Goal: Book appointment/travel/reservation

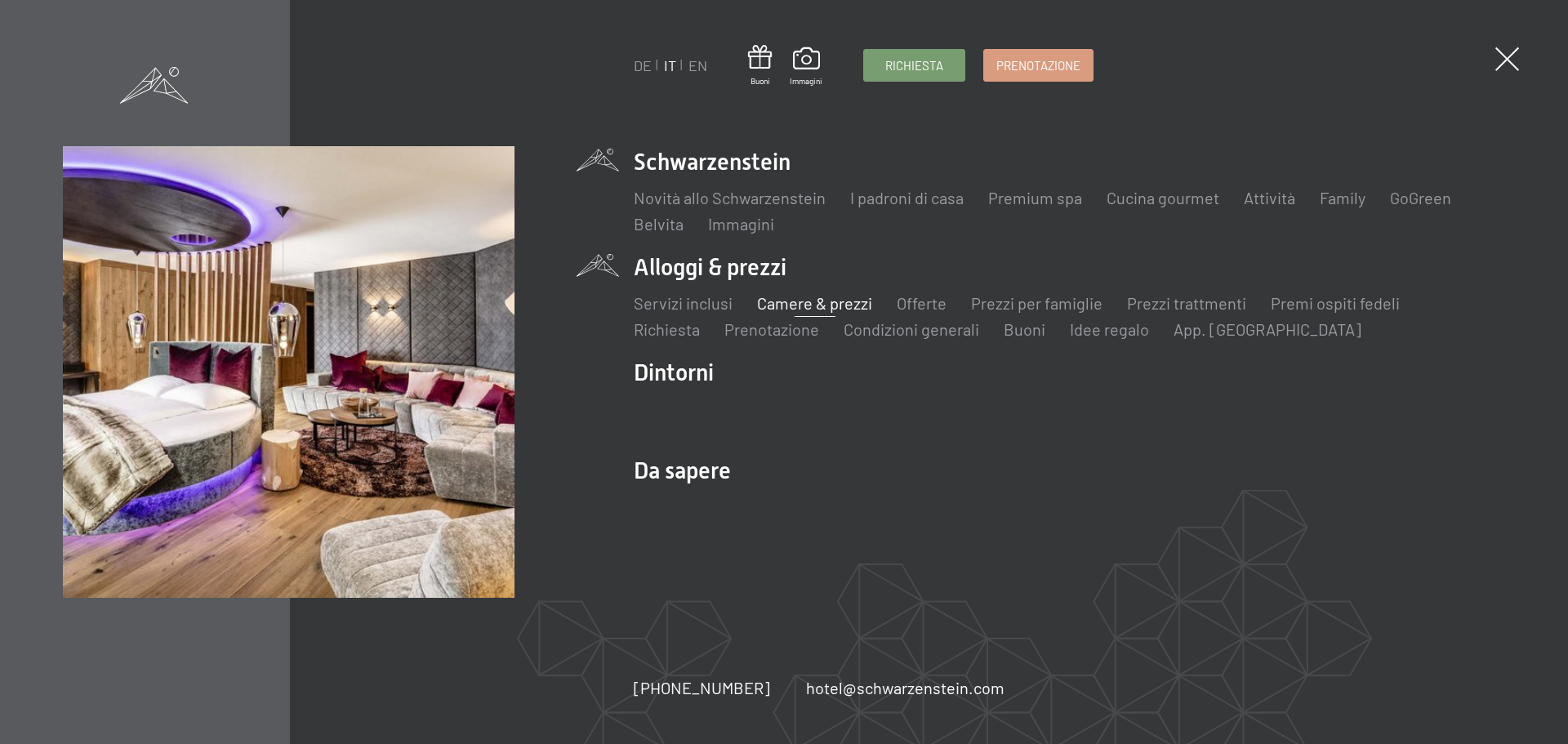
click at [794, 312] on link "Camere & prezzi" at bounding box center [814, 303] width 115 height 20
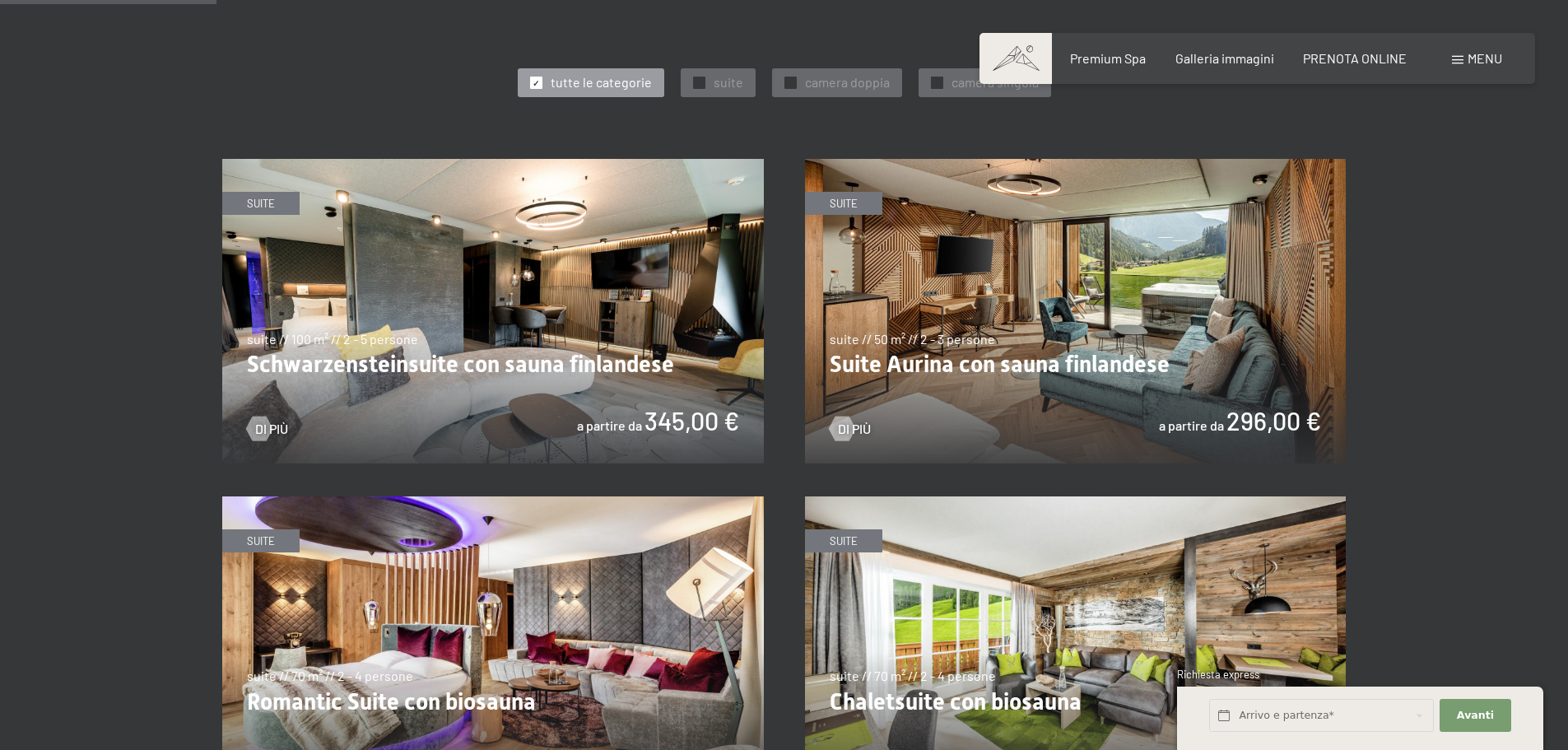
scroll to position [988, 0]
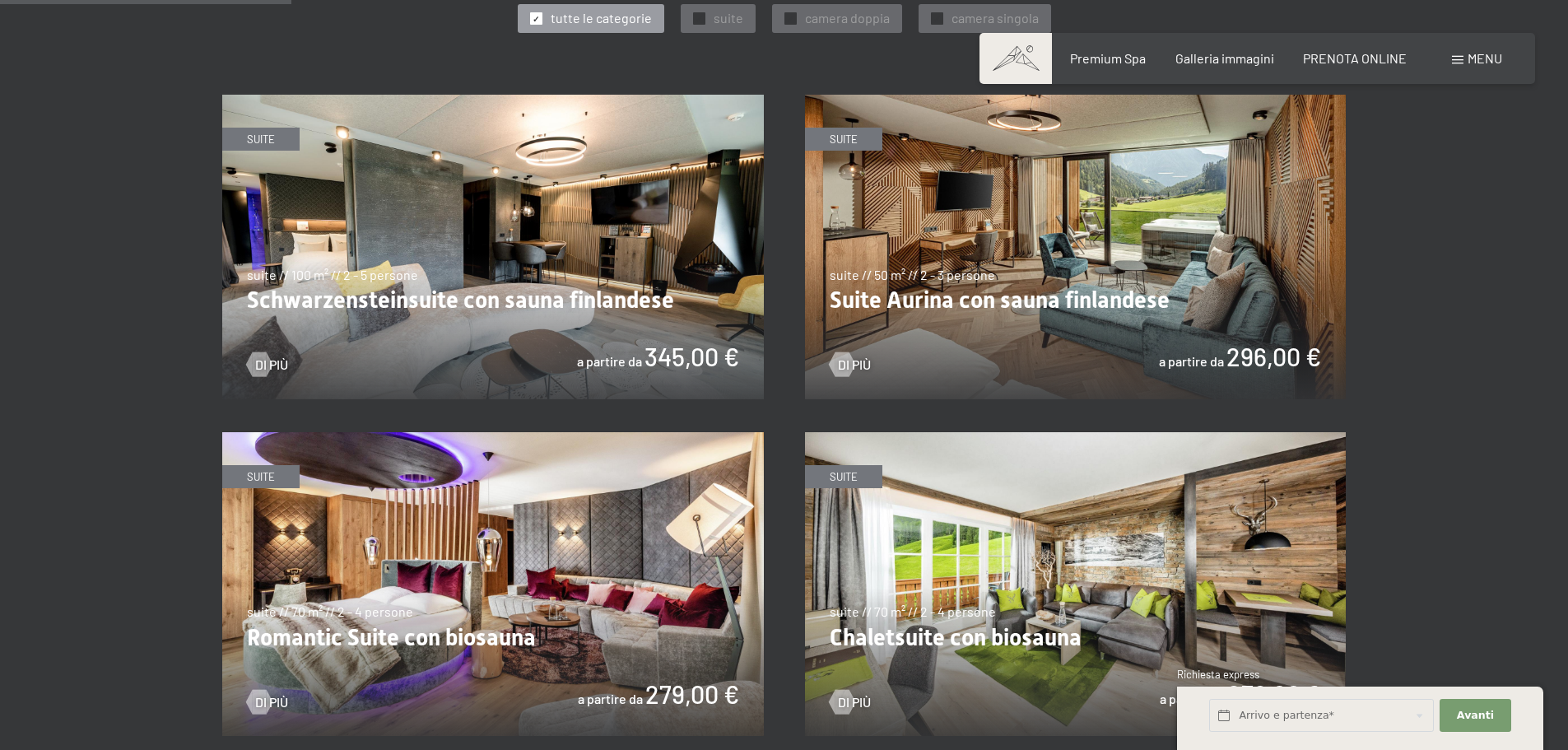
click at [512, 247] on img at bounding box center [493, 247] width 542 height 305
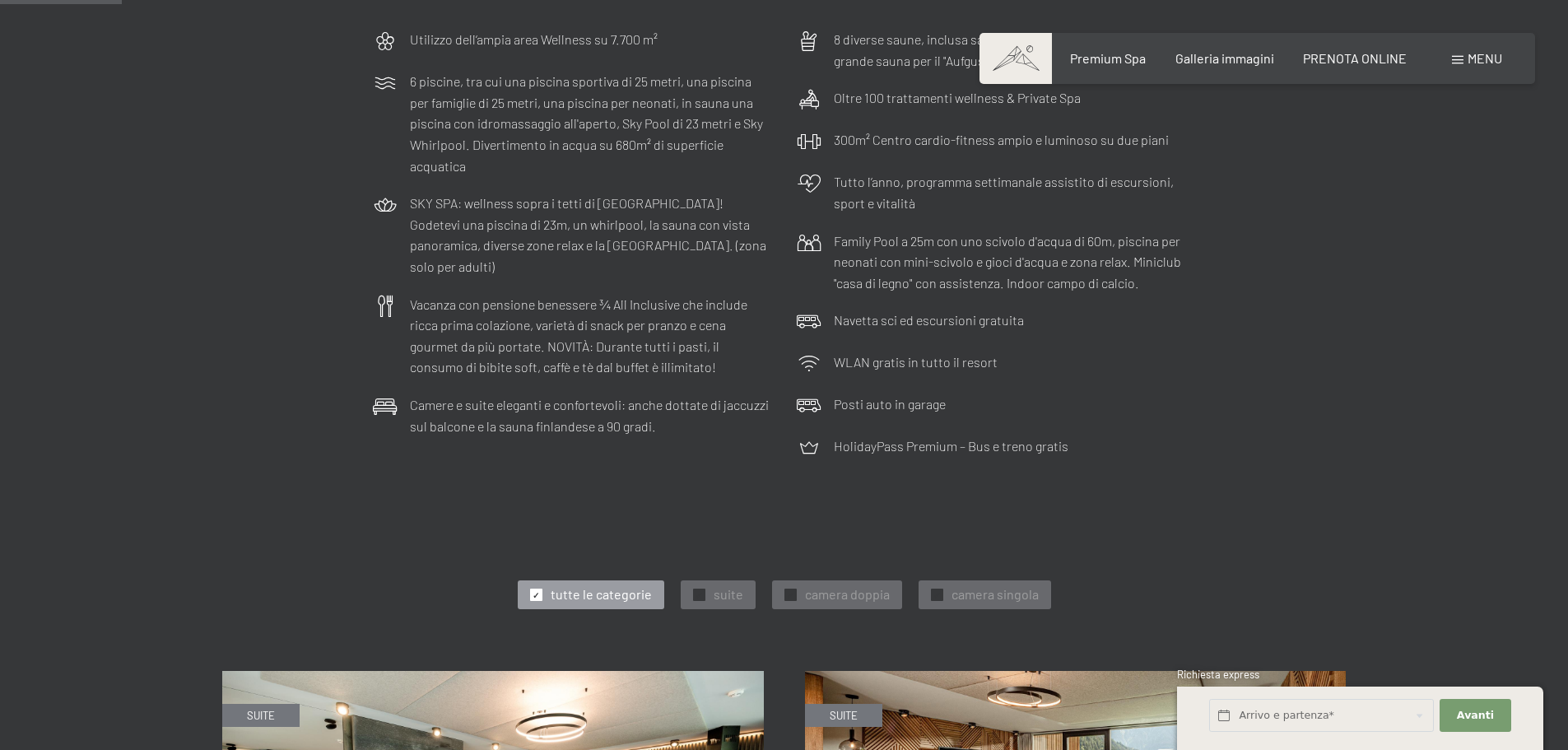
scroll to position [741, 0]
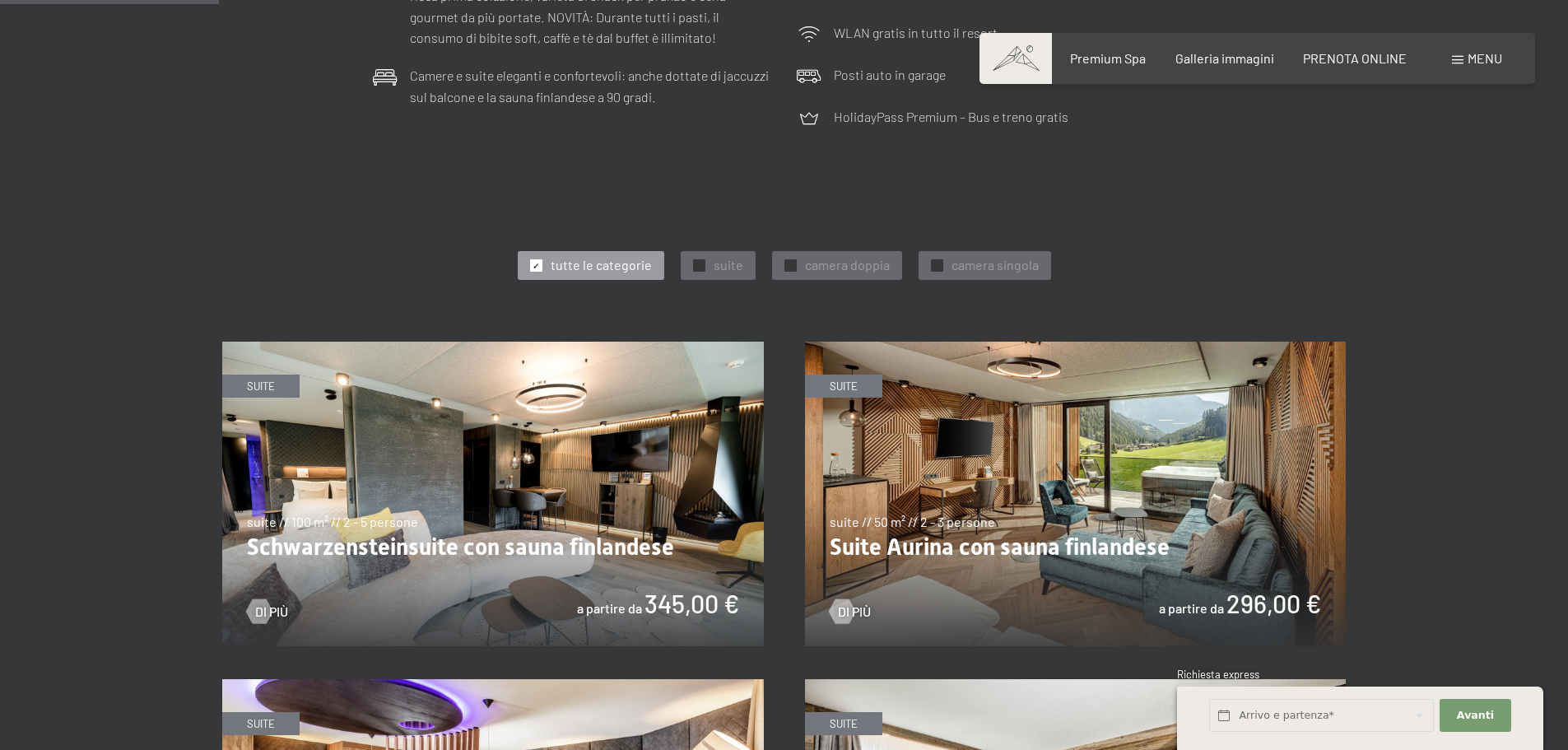
click at [995, 507] on img at bounding box center [1076, 494] width 542 height 305
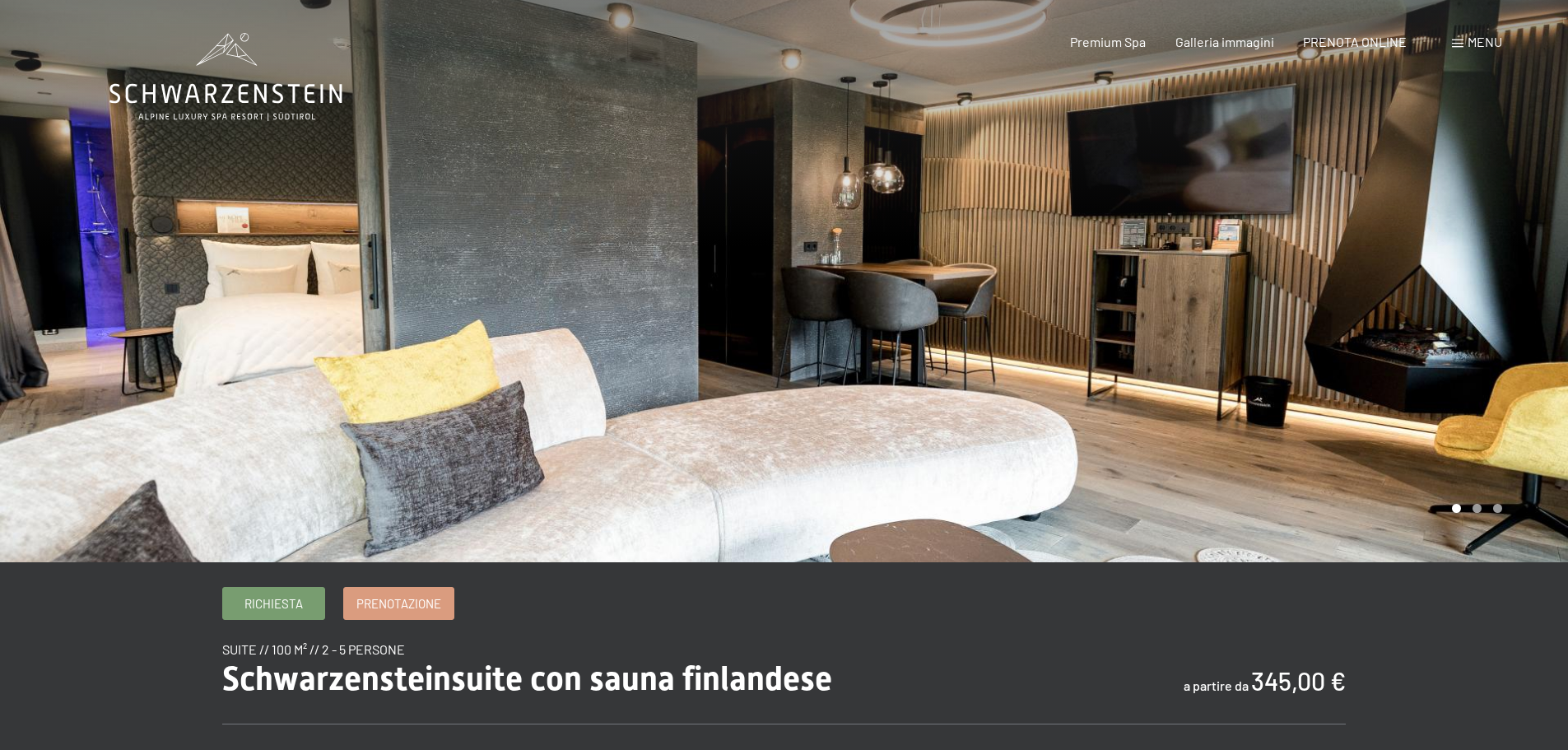
drag, startPoint x: 1055, startPoint y: 311, endPoint x: 880, endPoint y: 293, distance: 175.9
click at [981, 307] on div at bounding box center [1177, 281] width 784 height 562
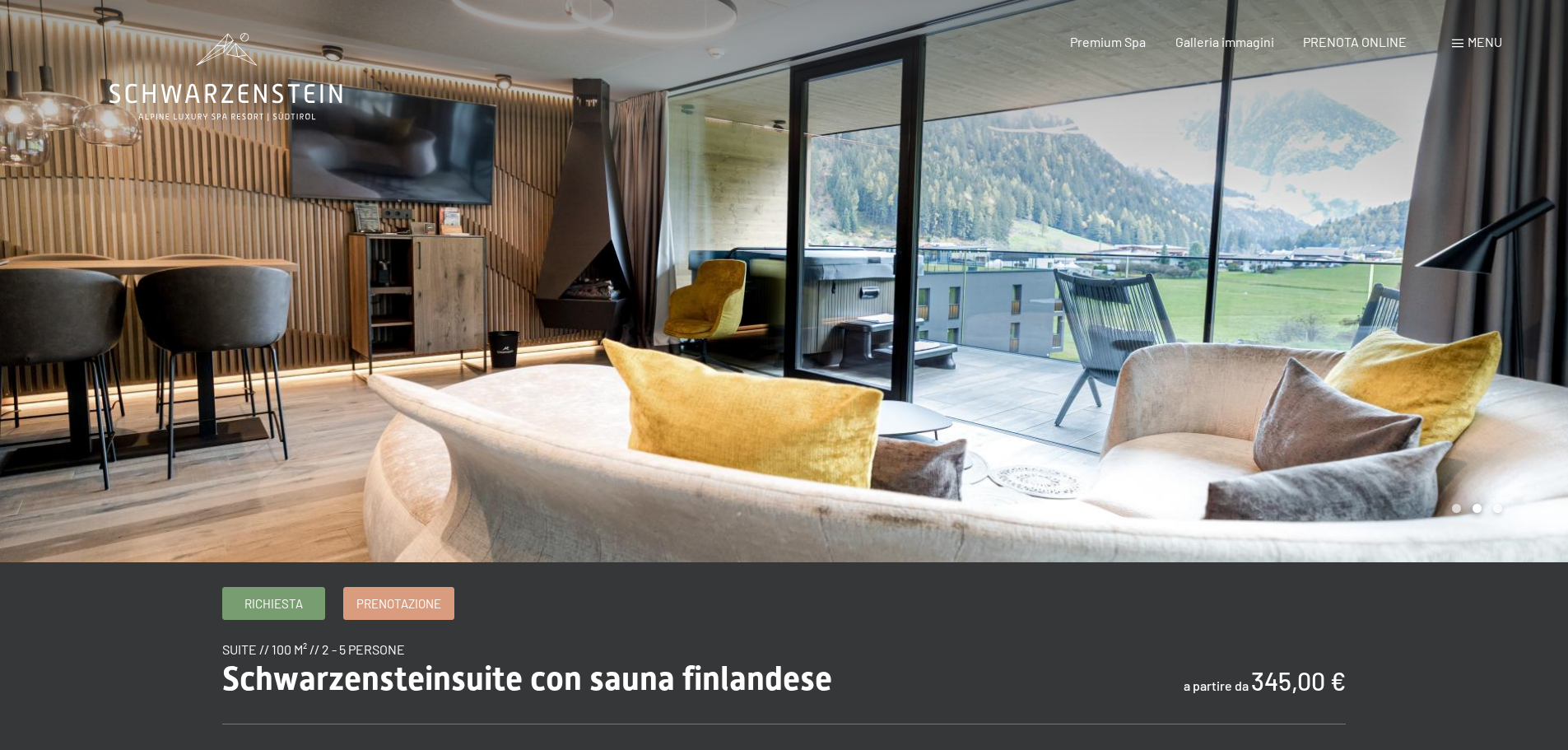
drag, startPoint x: 954, startPoint y: 295, endPoint x: 942, endPoint y: 295, distance: 12.0
click at [942, 295] on div at bounding box center [1177, 281] width 784 height 562
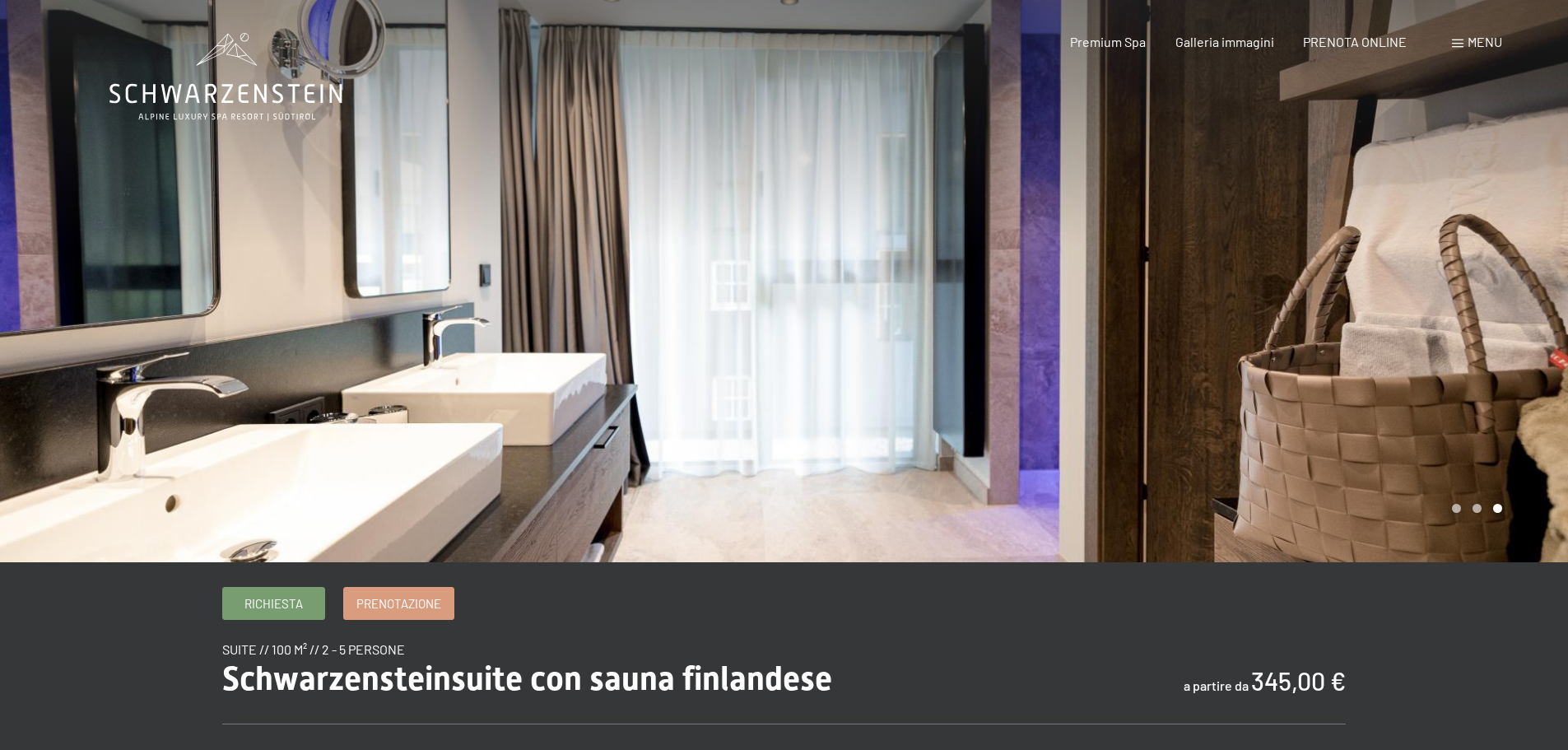
click at [897, 303] on div at bounding box center [1177, 281] width 784 height 562
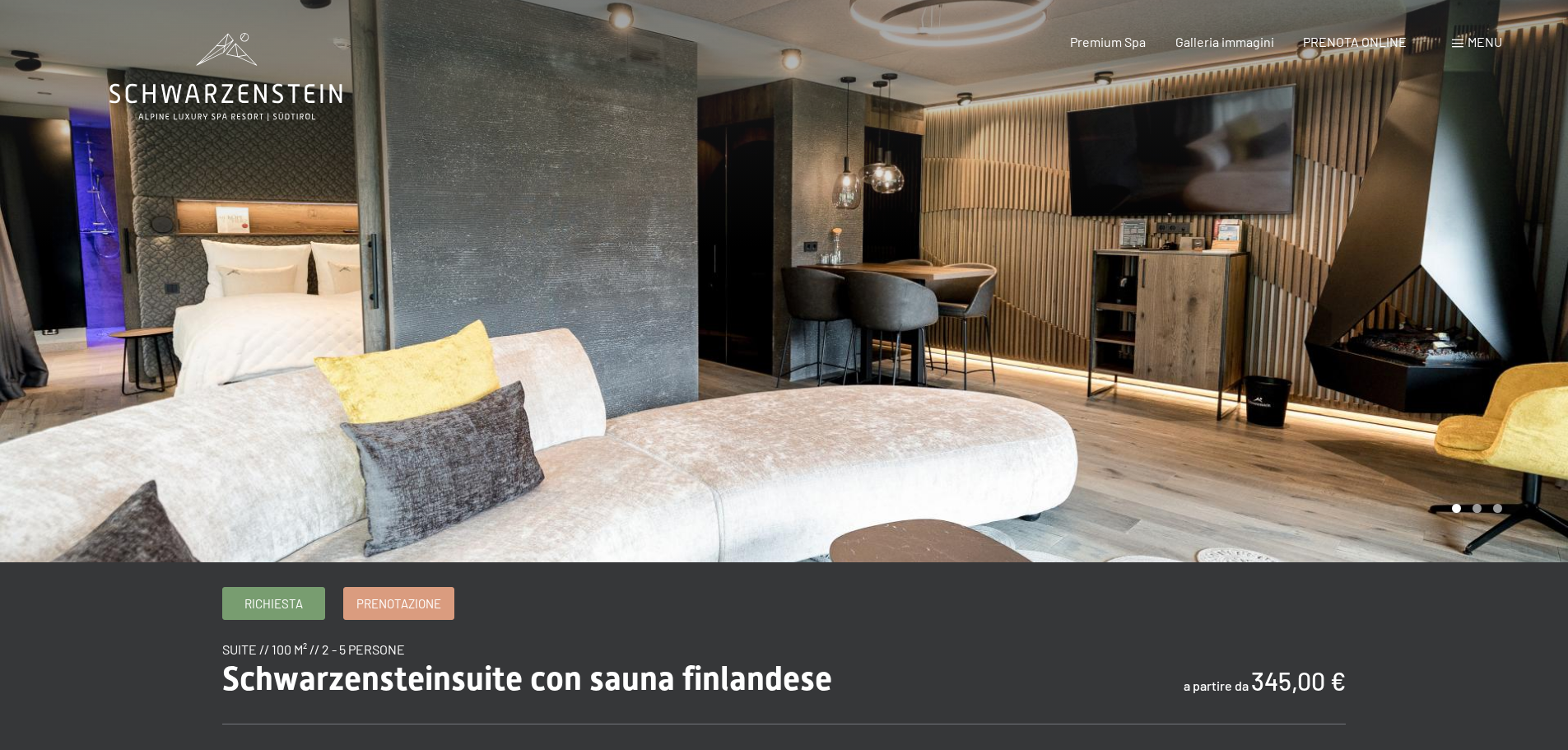
click at [897, 303] on div at bounding box center [1177, 281] width 784 height 562
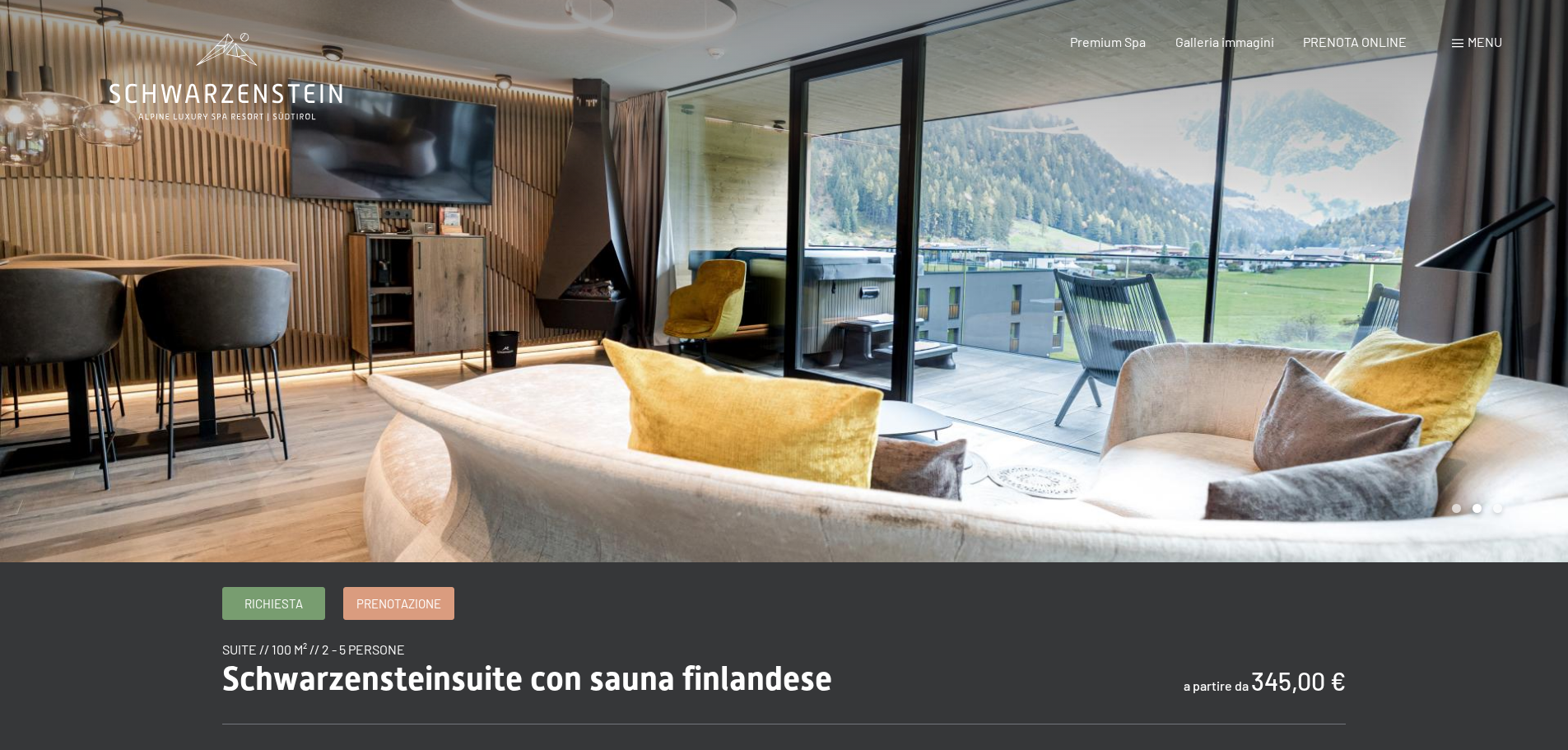
click at [897, 303] on div at bounding box center [1177, 281] width 784 height 562
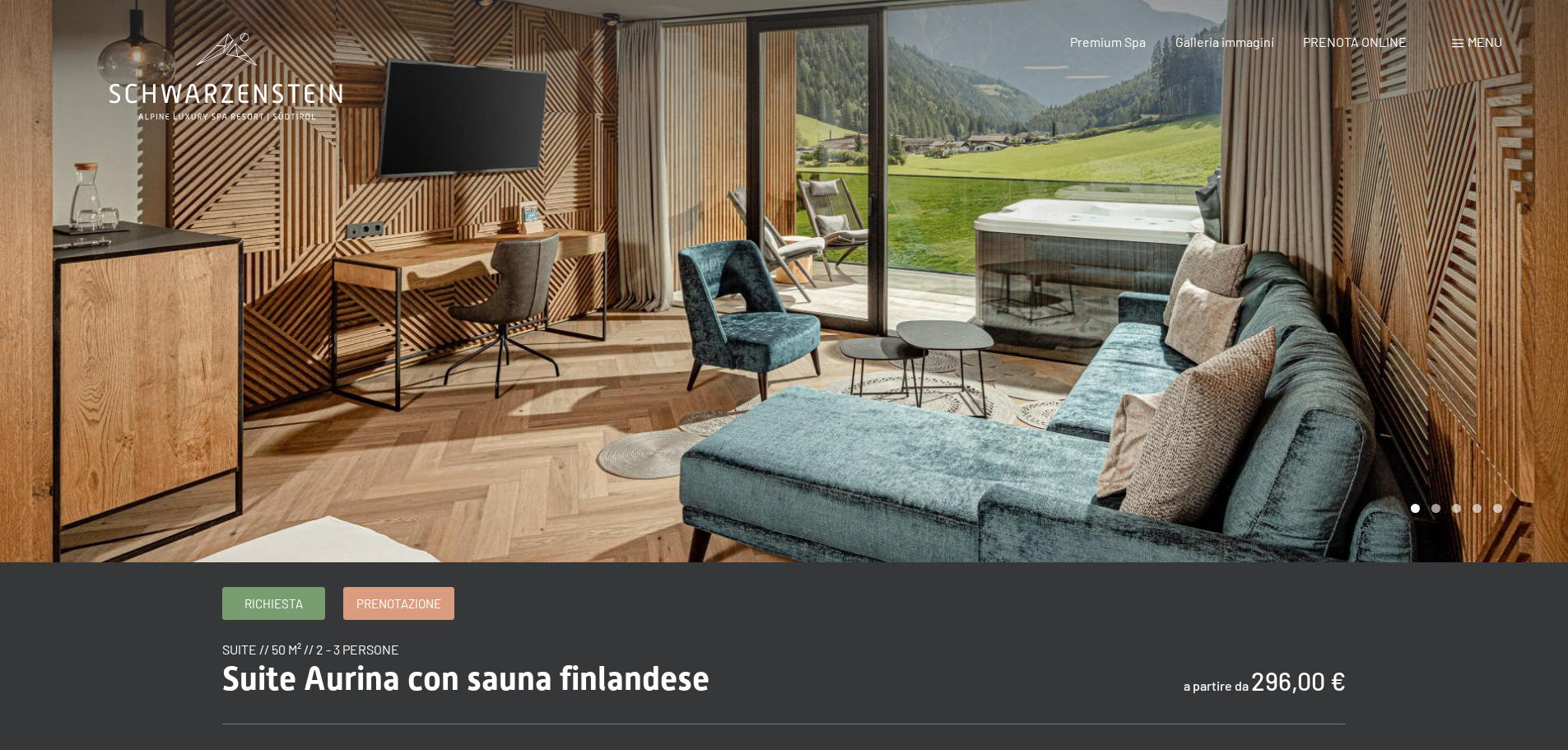
click at [1279, 368] on div at bounding box center [1177, 281] width 784 height 562
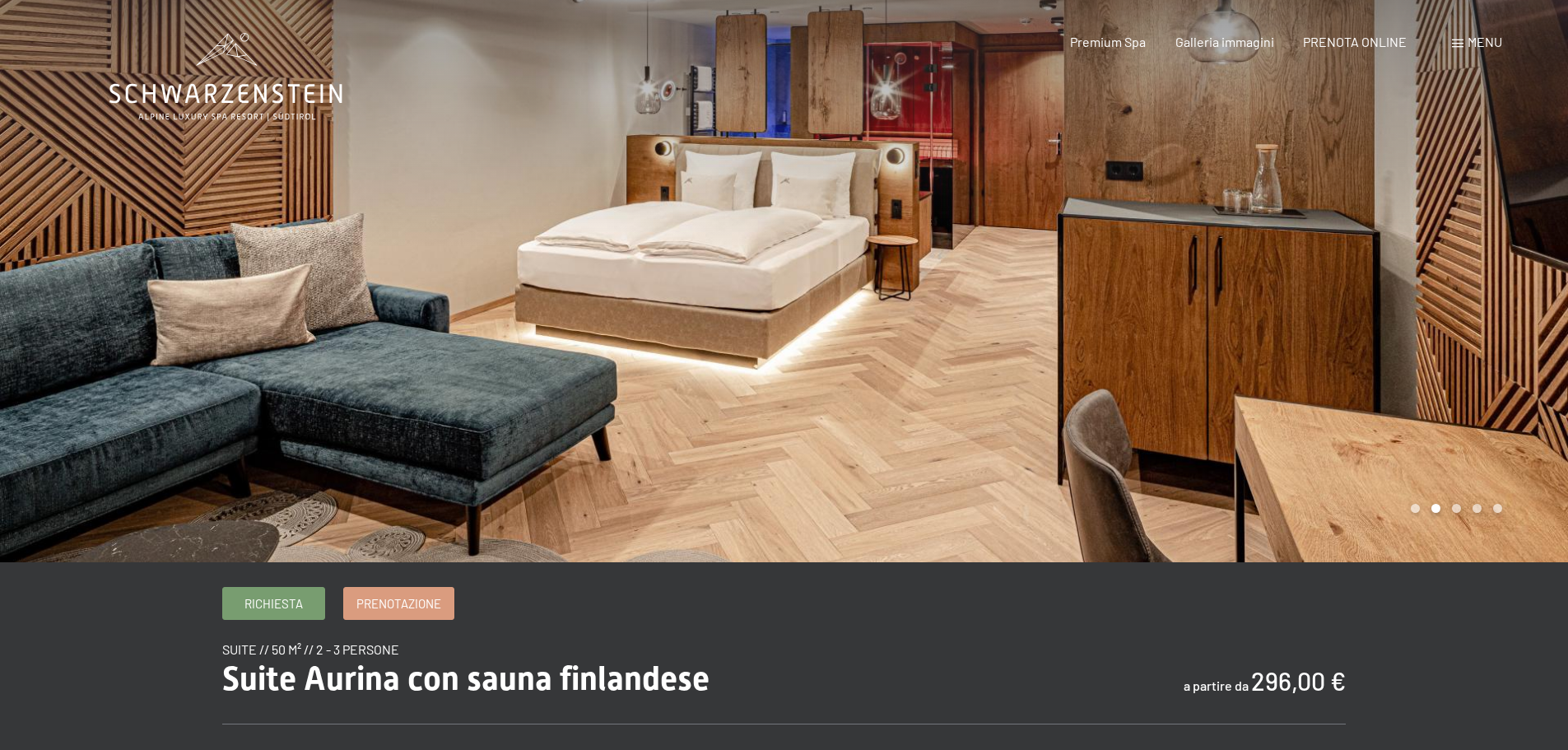
click at [1285, 362] on div at bounding box center [1177, 281] width 784 height 562
